Goal: Navigation & Orientation: Find specific page/section

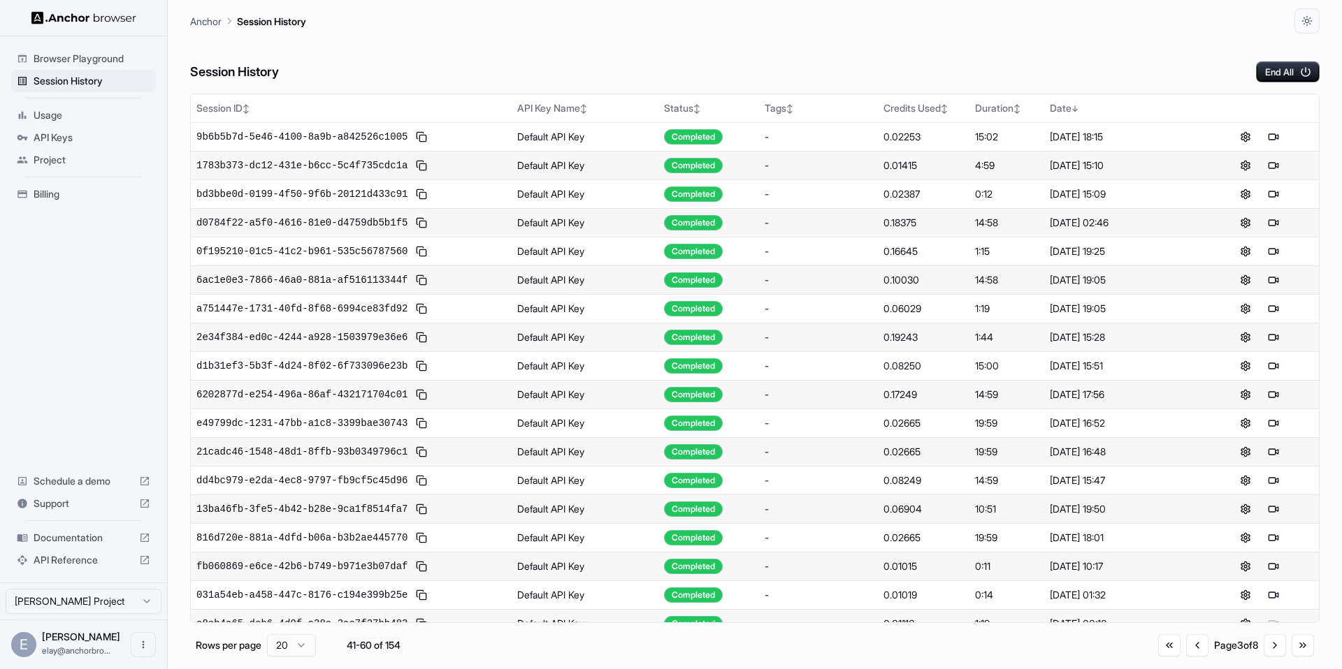
click at [81, 61] on span "Browser Playground" at bounding box center [92, 59] width 117 height 14
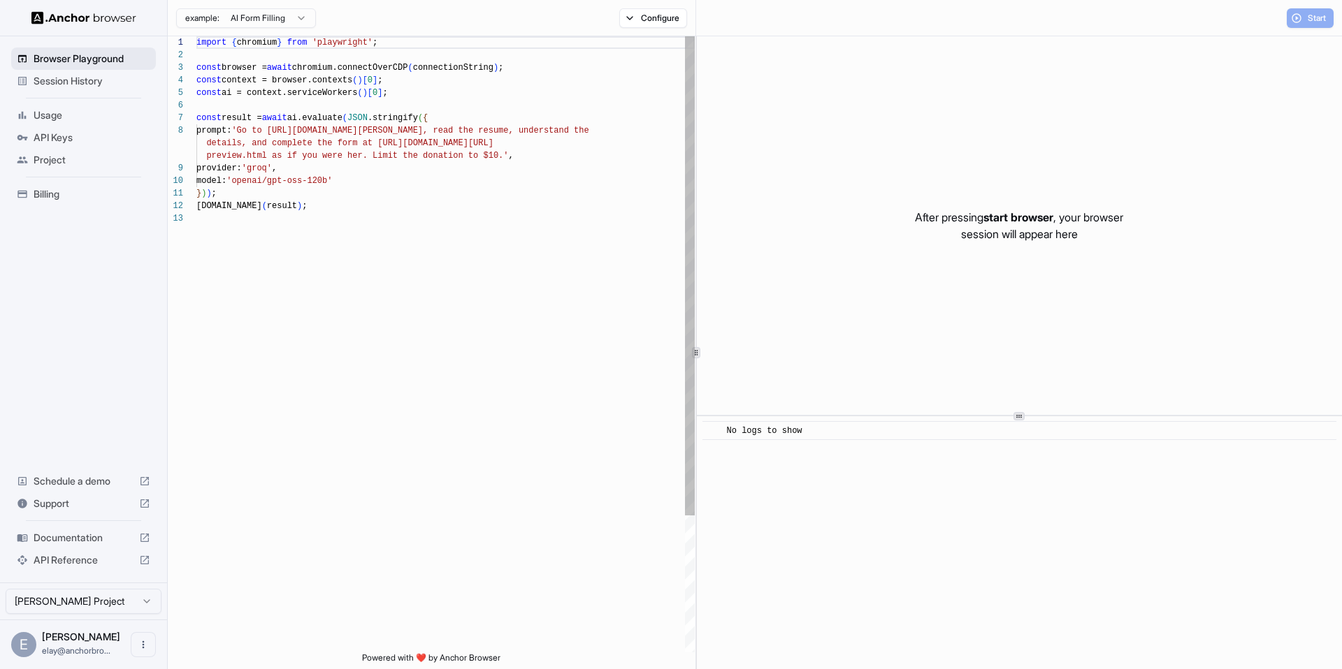
scroll to position [101, 0]
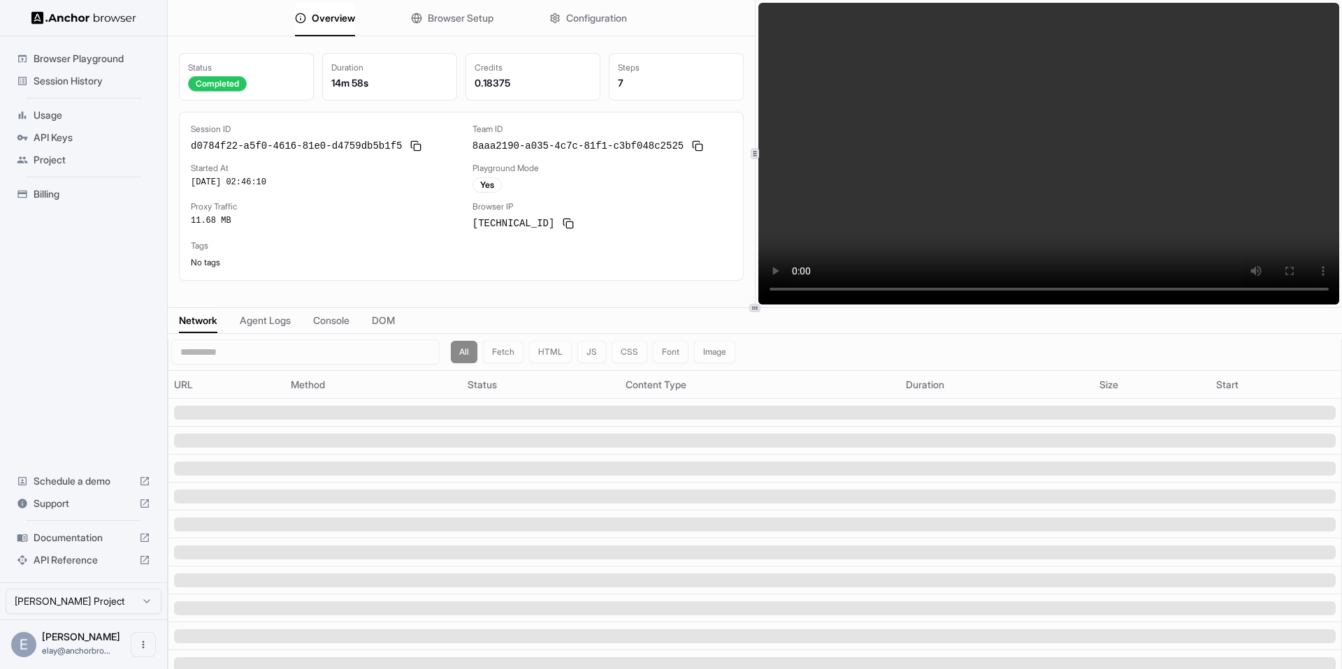
click at [569, 172] on div "Playground Mode" at bounding box center [601, 168] width 259 height 11
click at [611, 15] on span "Configuration" at bounding box center [596, 18] width 61 height 14
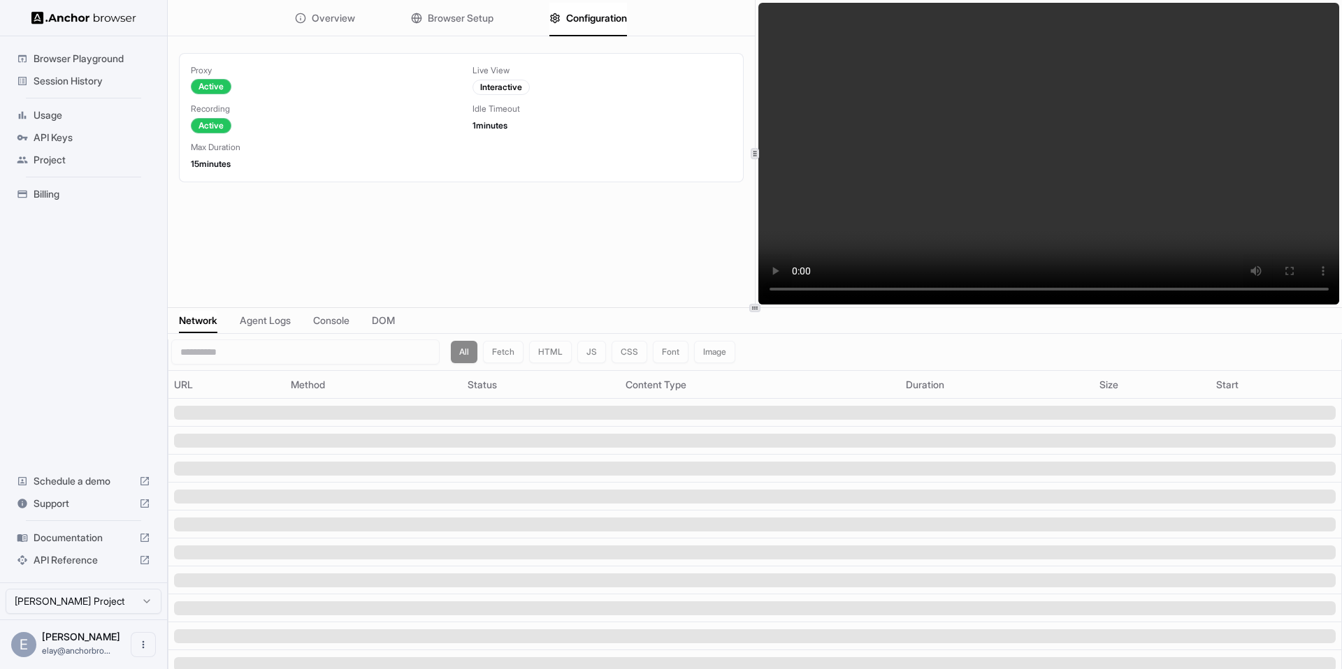
click at [470, 15] on span "Browser Setup" at bounding box center [461, 18] width 66 height 14
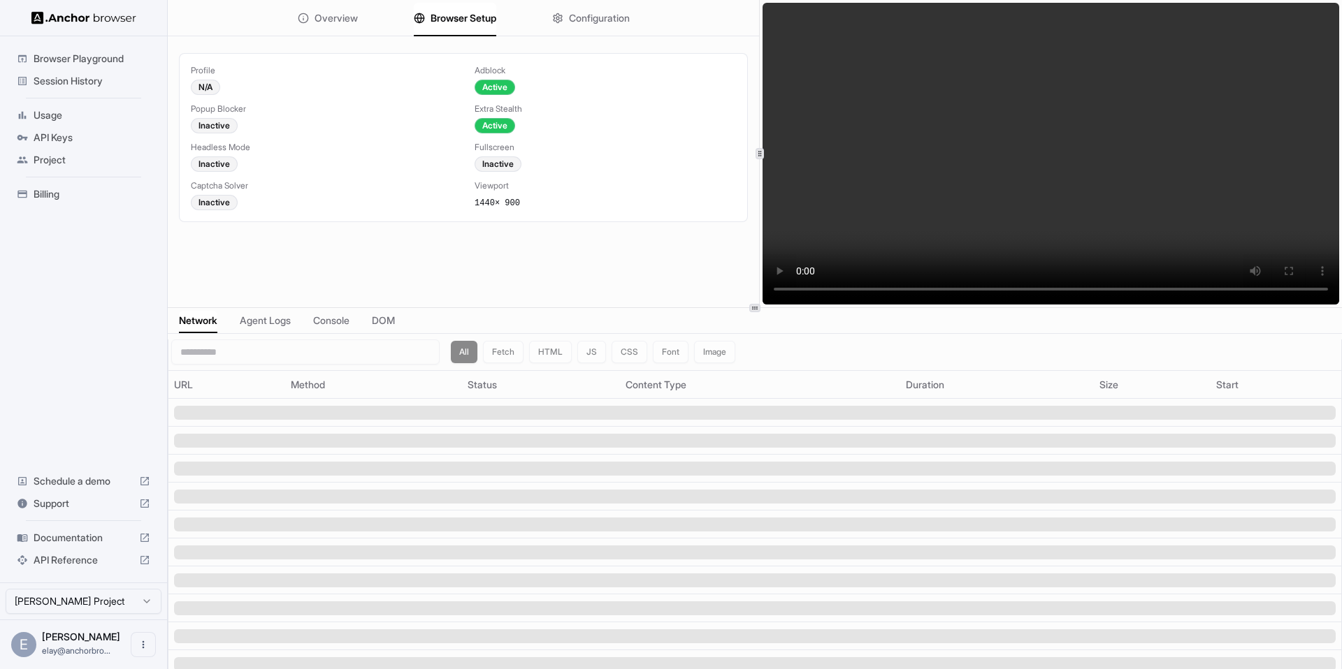
click at [205, 315] on span "Network" at bounding box center [198, 321] width 38 height 14
